Goal: Information Seeking & Learning: Check status

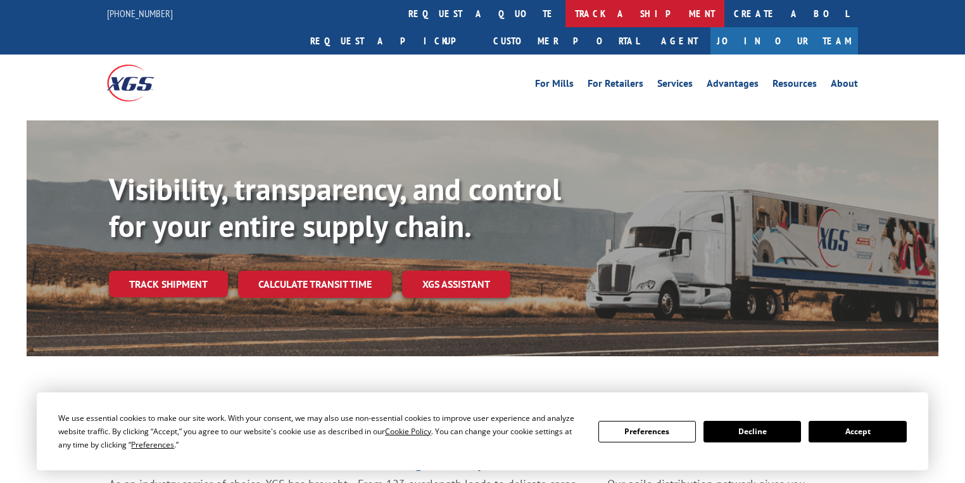
click at [565, 19] on link "track a shipment" at bounding box center [644, 13] width 159 height 27
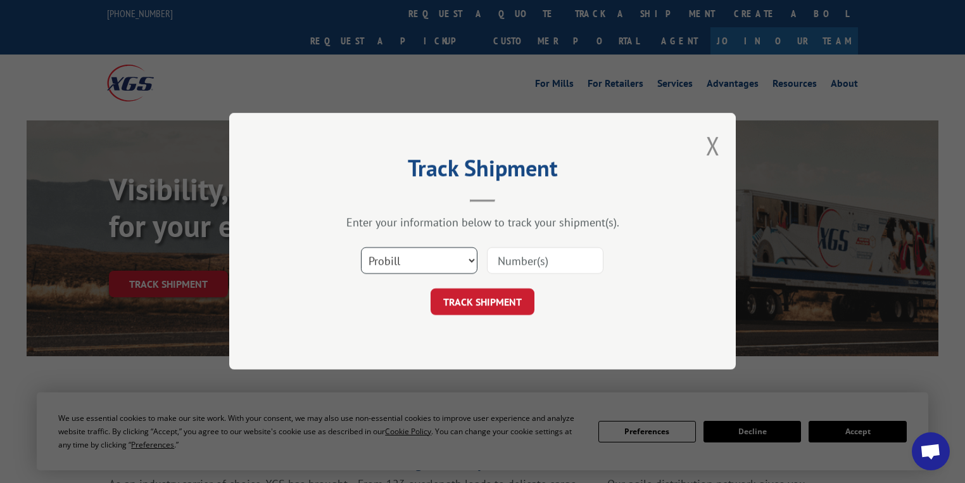
click at [388, 252] on select "Select category... Probill BOL PO" at bounding box center [419, 261] width 117 height 27
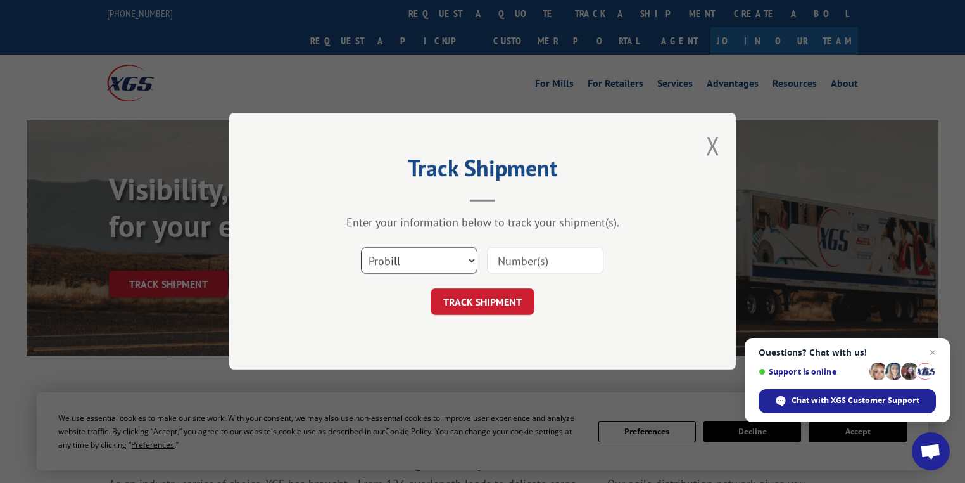
select select "po"
click at [361, 248] on select "Select category... Probill BOL PO" at bounding box center [419, 261] width 117 height 27
click at [512, 255] on input at bounding box center [545, 261] width 117 height 27
paste input "85507613"
type input "85507613"
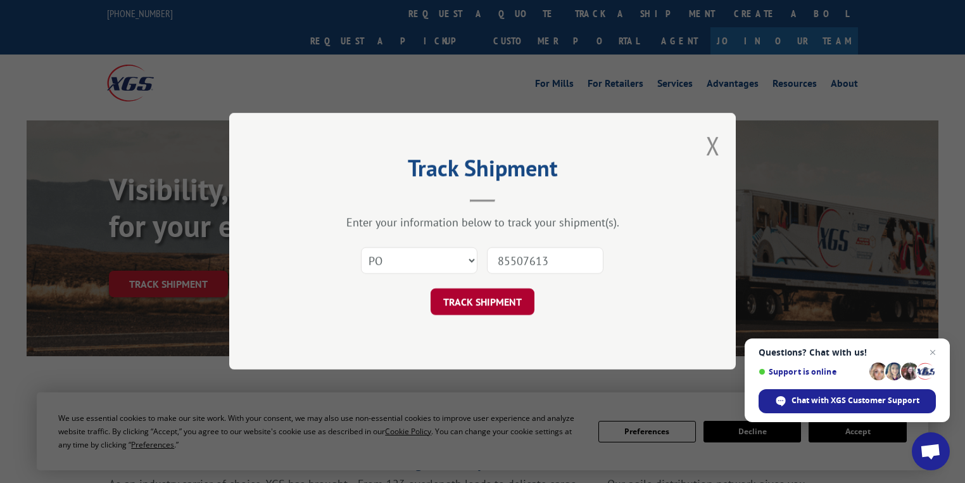
click at [507, 300] on button "TRACK SHIPMENT" at bounding box center [483, 302] width 104 height 27
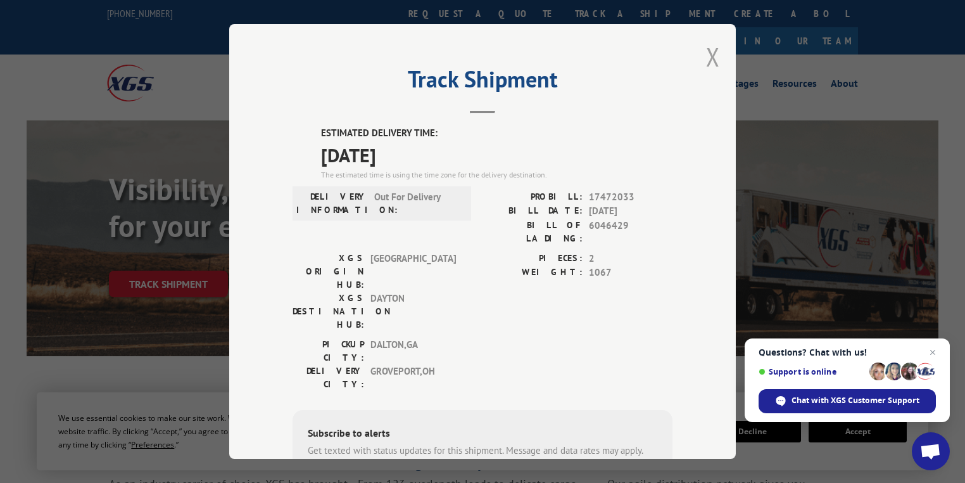
click at [707, 52] on button "Close modal" at bounding box center [713, 57] width 14 height 34
